Goal: Task Accomplishment & Management: Use online tool/utility

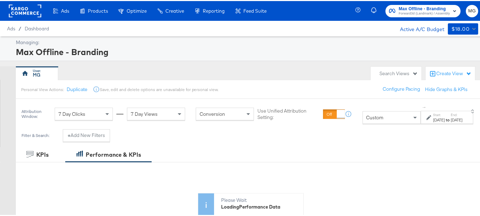
click at [450, 11] on rect "button" at bounding box center [454, 10] width 8 height 8
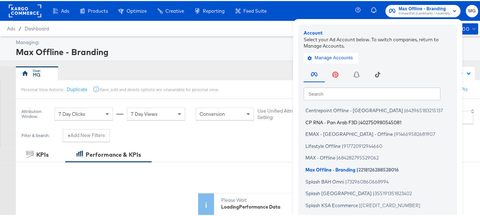
click at [367, 121] on span "402750980545081" at bounding box center [380, 121] width 41 height 6
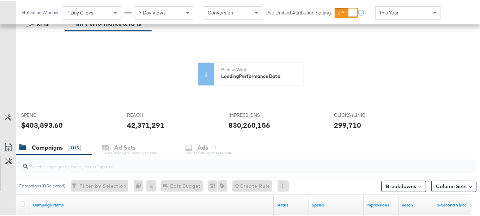
scroll to position [167, 0]
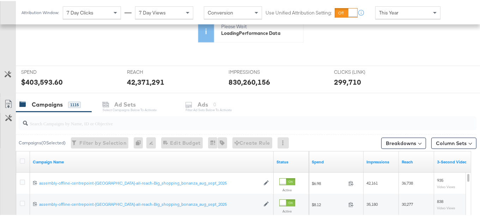
click at [81, 124] on input "search" at bounding box center [232, 119] width 408 height 14
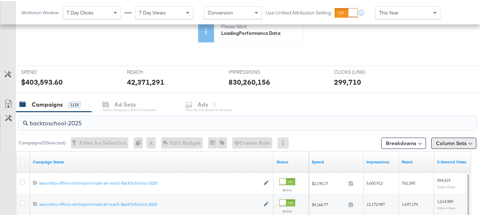
click at [449, 145] on button "Column Sets" at bounding box center [453, 141] width 45 height 11
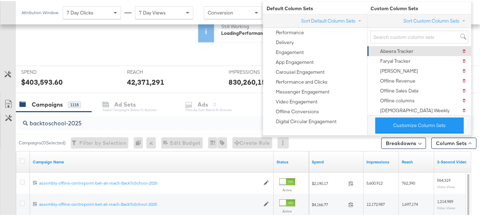
click at [408, 48] on div "Abeera Tracker" at bounding box center [396, 50] width 33 height 7
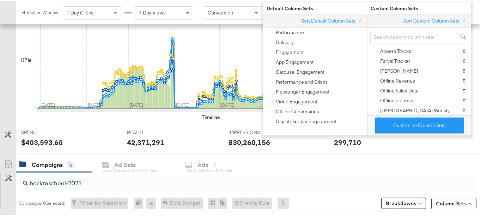
click at [476, 115] on div "KPIs Performance & KPIs Customize KPIs ✔ Clicks (Link) ✔ Reach ✔ Impressions ✔ …" at bounding box center [242, 159] width 485 height 374
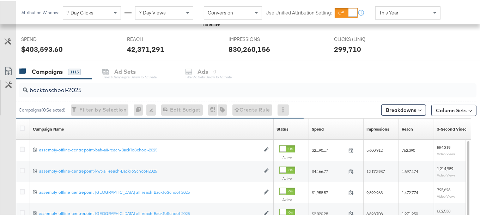
scroll to position [265, 0]
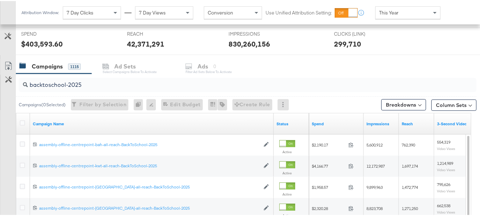
click at [25, 120] on div at bounding box center [23, 122] width 7 height 7
click at [21, 120] on icon at bounding box center [22, 121] width 5 height 5
click at [0, 0] on input "checkbox" at bounding box center [0, 0] width 0 height 0
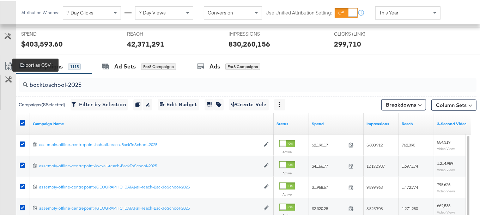
click at [8, 61] on icon at bounding box center [8, 65] width 8 height 8
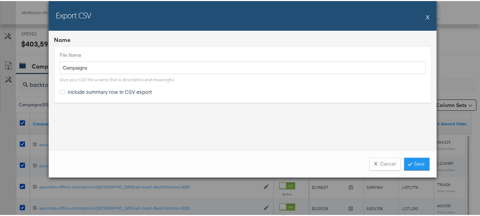
click at [99, 92] on span "Include summary row in CSV export" at bounding box center [110, 90] width 84 height 7
click at [0, 0] on input "Include summary row in CSV export" at bounding box center [0, 0] width 0 height 0
click at [416, 165] on link "Save" at bounding box center [416, 162] width 25 height 13
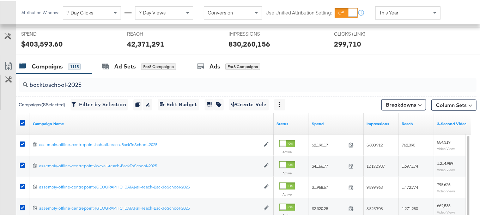
click at [135, 86] on input "backtoschool-2025" at bounding box center [232, 81] width 408 height 14
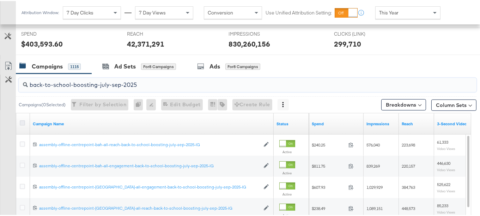
type input "back-to-school-boosting-july-sep-2025"
click at [21, 120] on icon at bounding box center [22, 121] width 5 height 5
click at [0, 0] on input "checkbox" at bounding box center [0, 0] width 0 height 0
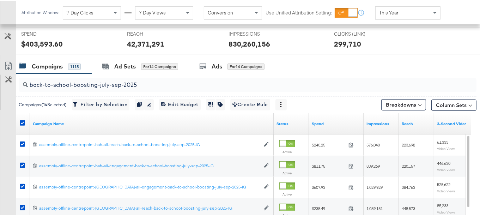
click at [2, 61] on link "Export as CSV" at bounding box center [8, 66] width 16 height 16
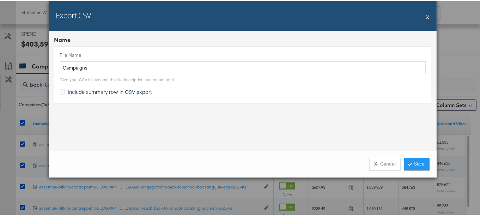
click at [130, 90] on span "Include summary row in CSV export" at bounding box center [110, 90] width 84 height 7
click at [0, 0] on input "Include summary row in CSV export" at bounding box center [0, 0] width 0 height 0
click at [413, 164] on link "Save" at bounding box center [416, 162] width 25 height 13
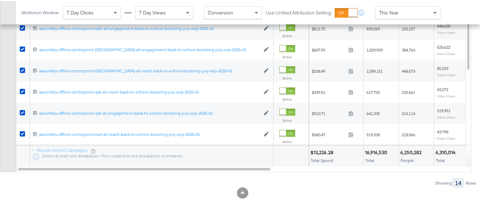
scroll to position [0, 0]
